Goal: Transaction & Acquisition: Purchase product/service

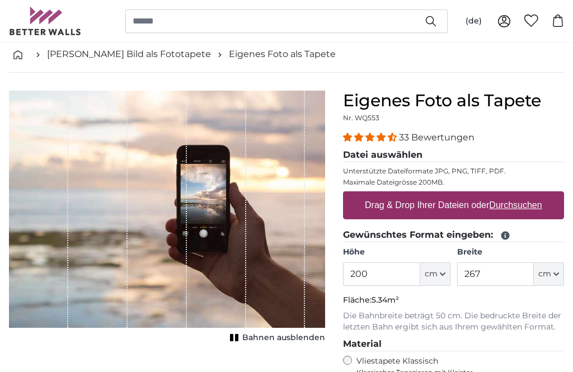
scroll to position [54, 0]
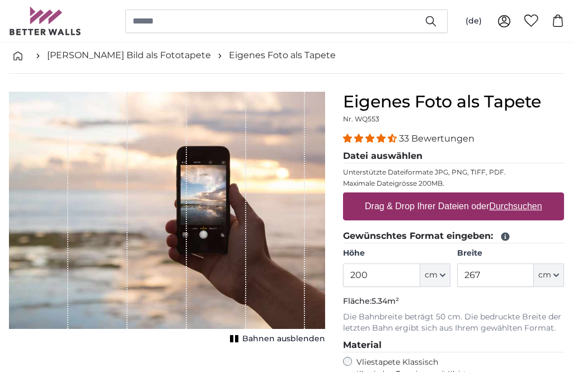
click at [524, 210] on u "Durchsuchen" at bounding box center [516, 206] width 53 height 10
click at [524, 196] on input "Drag & Drop Ihrer Dateien oder Durchsuchen" at bounding box center [453, 193] width 221 height 3
click at [518, 205] on u "Durchsuchen" at bounding box center [516, 206] width 53 height 10
click at [518, 196] on input "Drag & Drop Ihrer Dateien oder Durchsuchen" at bounding box center [453, 193] width 221 height 3
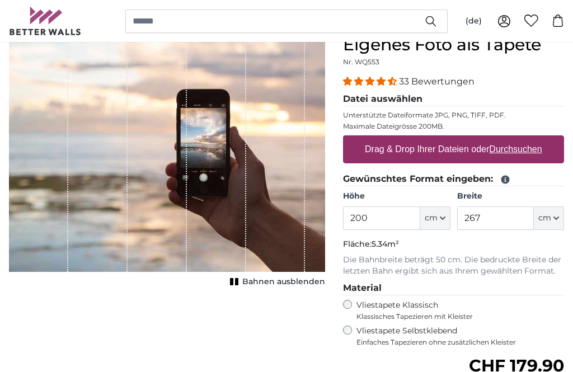
scroll to position [111, 0]
click at [537, 150] on u "Durchsuchen" at bounding box center [516, 149] width 53 height 10
click at [537, 139] on input "Drag & Drop Ihrer Dateien oder Durchsuchen" at bounding box center [453, 136] width 221 height 3
type input "**********"
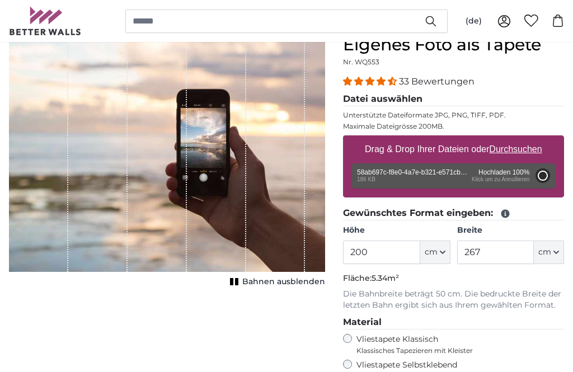
click at [447, 246] on button "cm" at bounding box center [435, 253] width 30 height 24
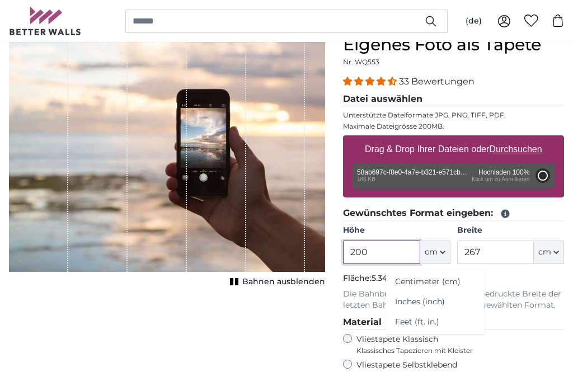
click at [385, 250] on input "200" at bounding box center [381, 253] width 77 height 24
type input "205"
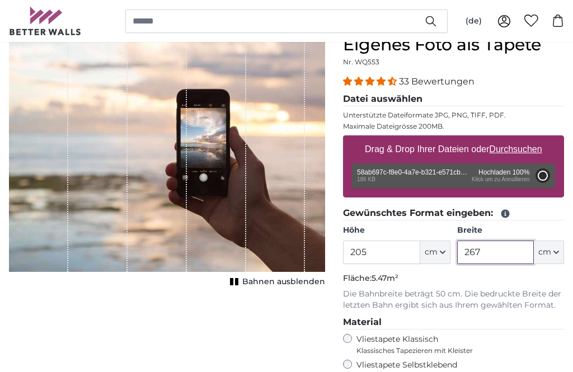
click at [496, 257] on input "267" at bounding box center [495, 253] width 77 height 24
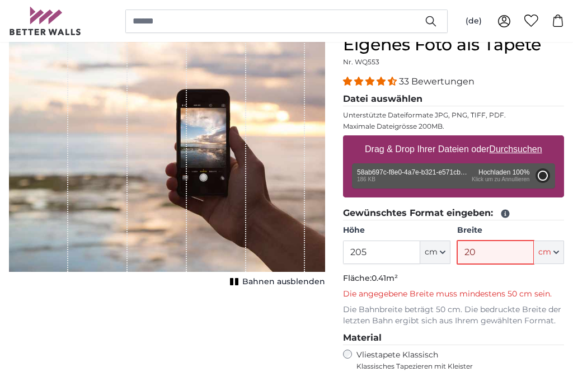
type input "205"
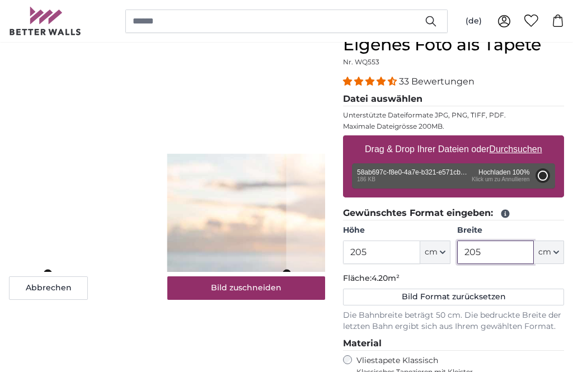
type input "81"
type input "107.7"
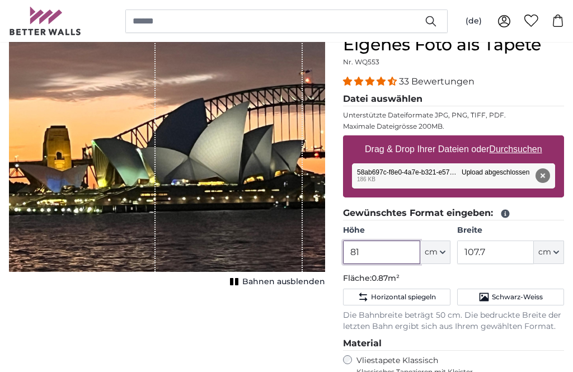
click at [384, 252] on input "81" at bounding box center [381, 253] width 77 height 24
type input "8"
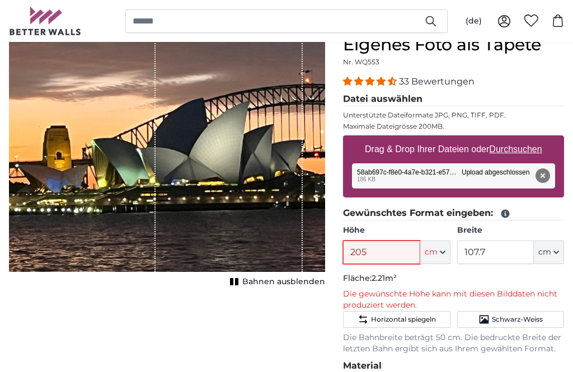
type input "205"
click at [499, 262] on input "107.7" at bounding box center [495, 253] width 77 height 24
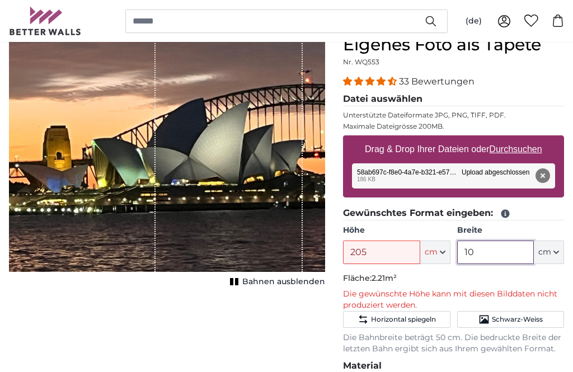
type input "1"
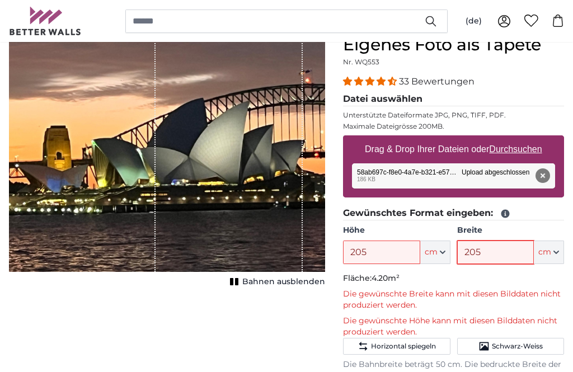
type input "205"
click at [553, 303] on p "Die gewünschte Breite kann mit diesen Bilddaten nicht produziert werden." at bounding box center [453, 300] width 221 height 22
click at [553, 276] on p "Fläche: 4.20m²" at bounding box center [453, 278] width 221 height 11
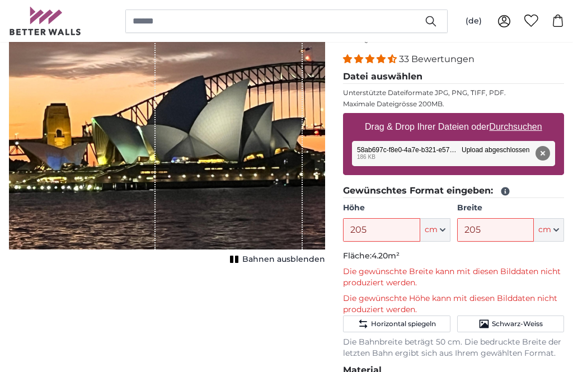
scroll to position [134, 0]
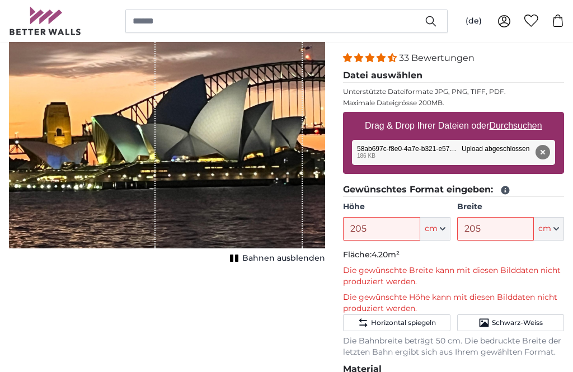
click at [508, 248] on fieldset "Gewünschtes Format eingeben: Höhe 205 ft cm Centimeter (cm) Inches (inch) Feet …" at bounding box center [453, 270] width 221 height 175
click at [439, 255] on p "Fläche: 4.20m²" at bounding box center [453, 255] width 221 height 11
click at [495, 301] on p "Die gewünschte Höhe kann mit diesen Bilddaten nicht produziert werden." at bounding box center [453, 303] width 221 height 22
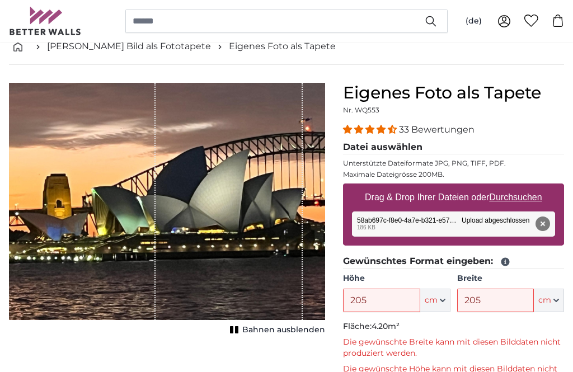
scroll to position [49, 0]
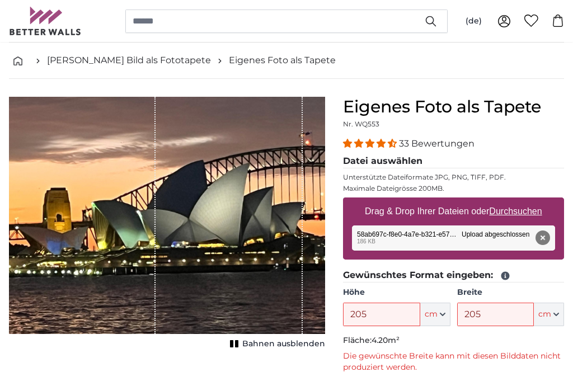
click at [538, 238] on button "Entfernen" at bounding box center [543, 238] width 15 height 15
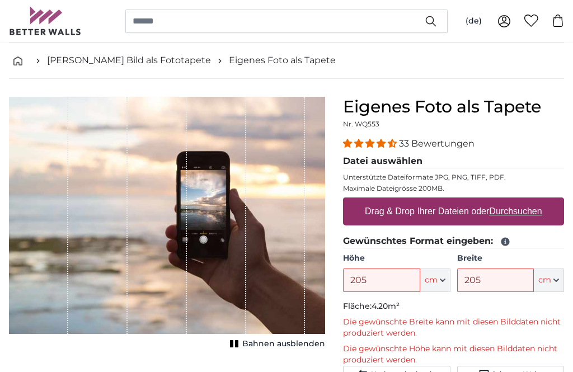
click at [530, 213] on u "Durchsuchen" at bounding box center [516, 211] width 53 height 10
click at [530, 201] on input "Drag & Drop Ihrer Dateien oder Durchsuchen" at bounding box center [453, 199] width 221 height 3
type input "**********"
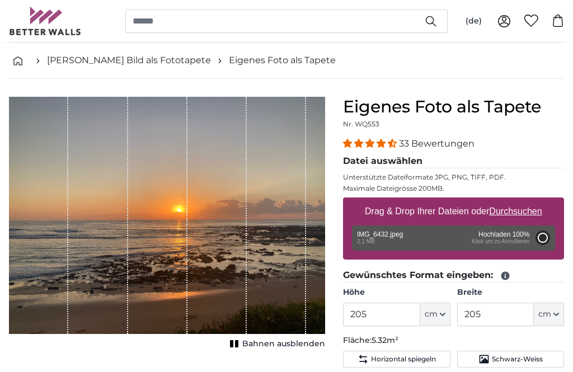
type input "200"
type input "266"
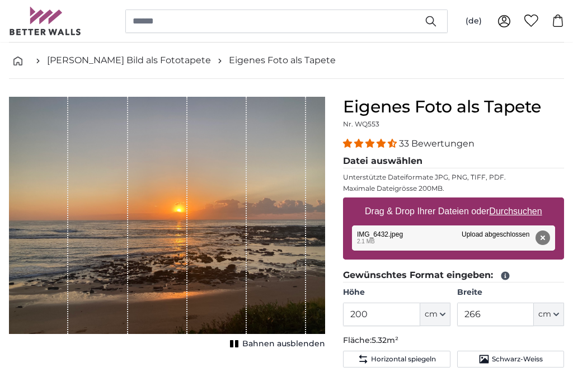
click at [545, 240] on button "Entfernen" at bounding box center [543, 238] width 15 height 15
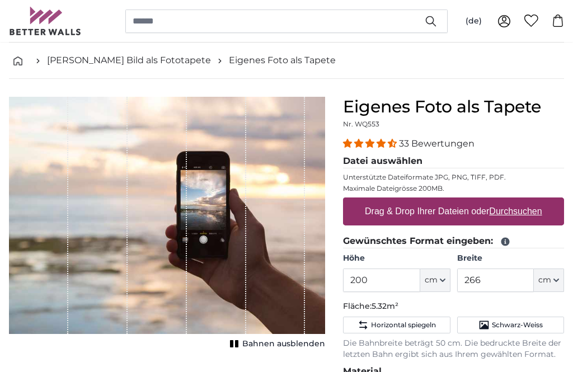
click at [520, 215] on u "Durchsuchen" at bounding box center [516, 211] width 53 height 10
click at [520, 201] on input "Drag & Drop Ihrer Dateien oder Durchsuchen" at bounding box center [453, 199] width 221 height 3
type input "**********"
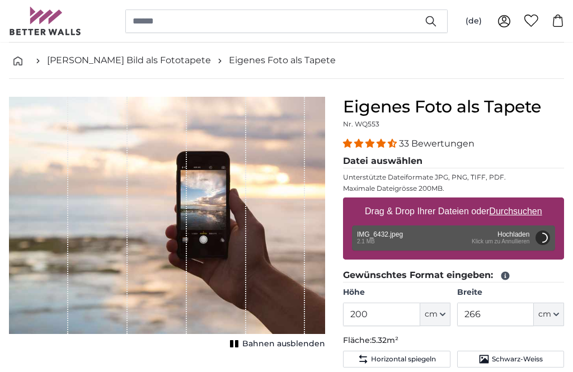
click at [562, 316] on button "cm" at bounding box center [549, 315] width 30 height 24
click at [561, 313] on button "cm" at bounding box center [549, 315] width 30 height 24
click at [556, 319] on button "cm" at bounding box center [549, 315] width 30 height 24
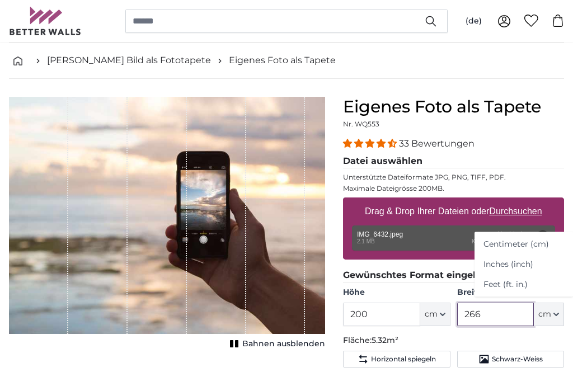
click at [508, 325] on input "266" at bounding box center [495, 315] width 77 height 24
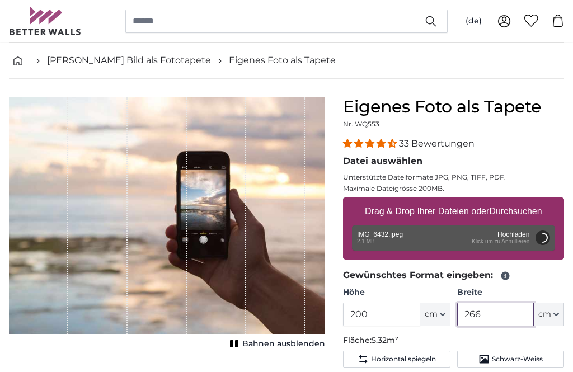
click at [502, 319] on input "266" at bounding box center [495, 315] width 77 height 24
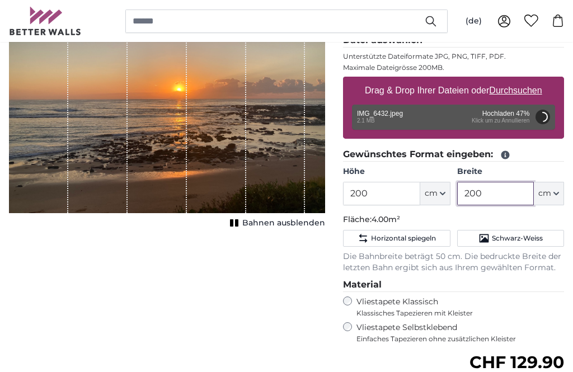
scroll to position [167, 0]
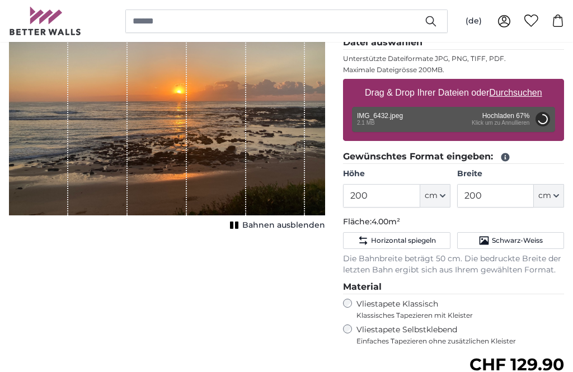
click at [270, 328] on div "Abbrechen Bild zuschneiden Bahnen ausblenden" at bounding box center [167, 258] width 334 height 560
click at [563, 305] on div "Vliestapete Klassisch Klassisches Tapezieren mit Kleister" at bounding box center [453, 309] width 221 height 21
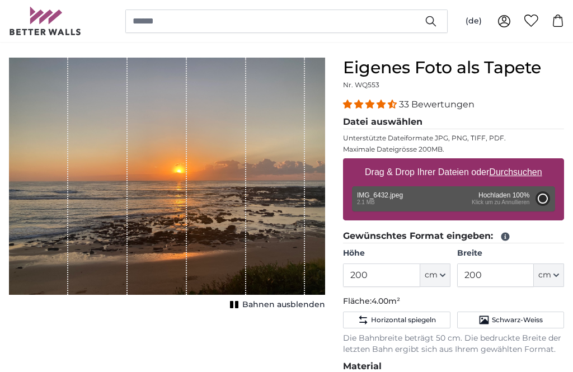
scroll to position [96, 0]
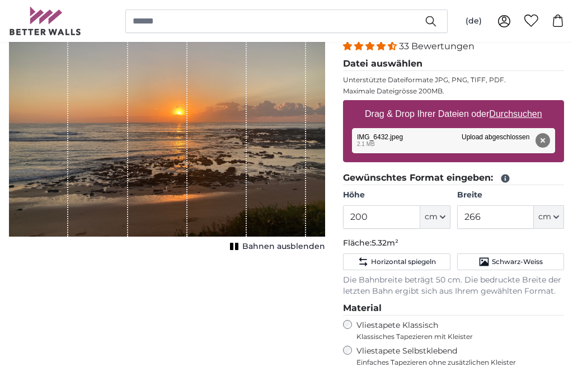
scroll to position [93, 0]
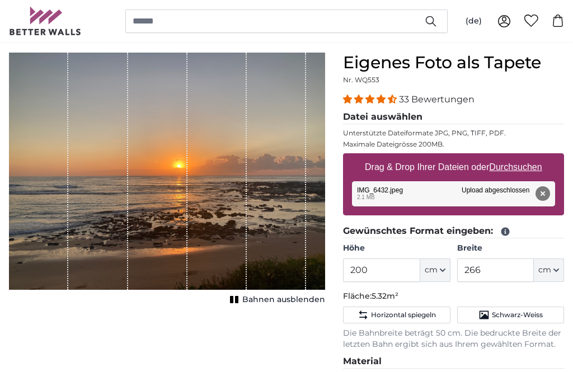
click at [563, 264] on button "cm" at bounding box center [549, 271] width 30 height 24
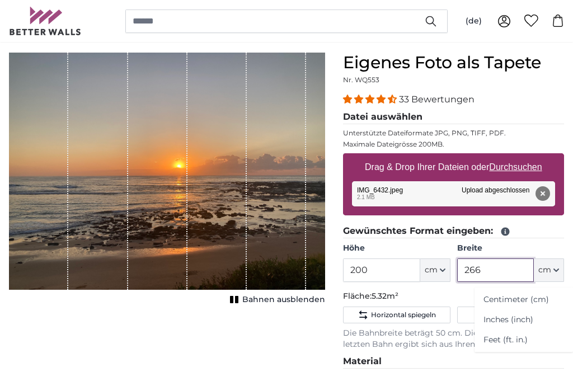
click at [506, 274] on input "266" at bounding box center [495, 271] width 77 height 24
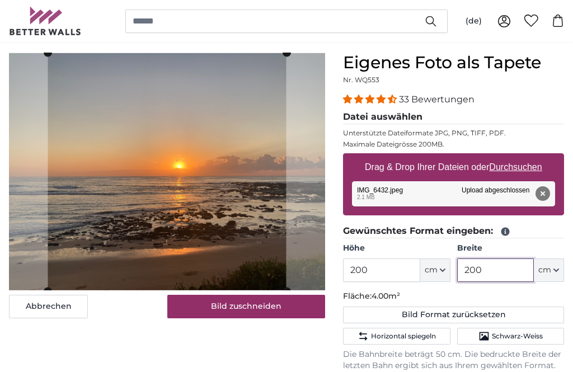
type input "200"
click at [257, 311] on button "Bild zuschneiden" at bounding box center [246, 307] width 158 height 24
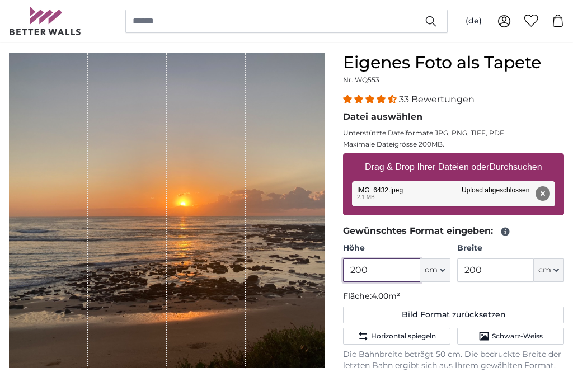
click at [391, 269] on input "200" at bounding box center [381, 271] width 77 height 24
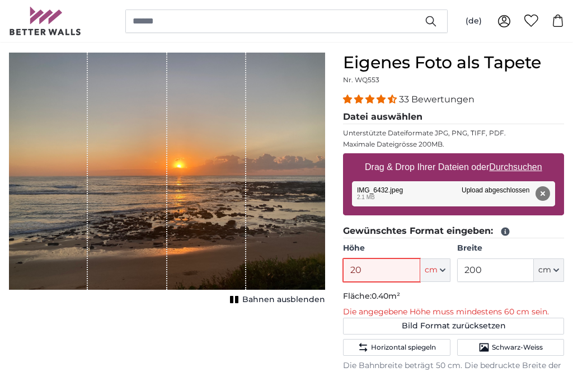
type input "205"
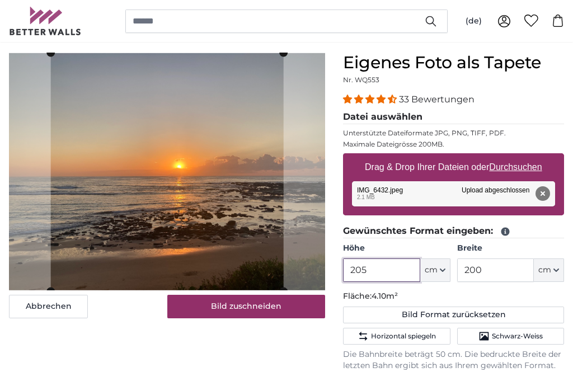
type input "205"
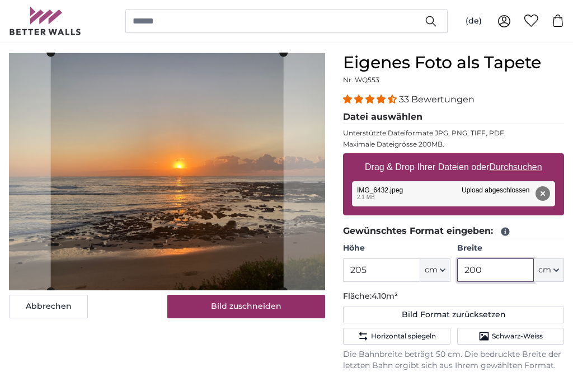
click at [496, 267] on input "200" at bounding box center [495, 271] width 77 height 24
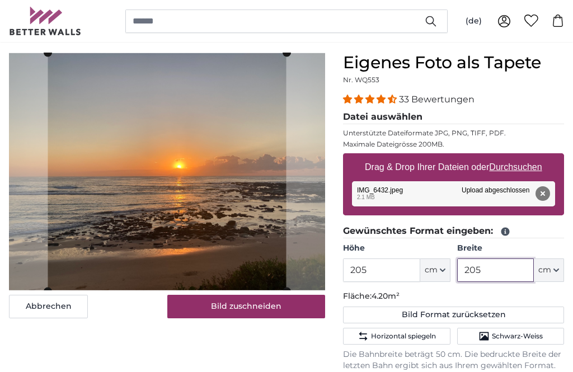
type input "205"
click at [550, 235] on legend "Gewünschtes Format eingeben:" at bounding box center [453, 231] width 221 height 14
click at [265, 308] on button "Bild zuschneiden" at bounding box center [246, 307] width 158 height 24
